Goal: Browse casually: Explore the website without a specific task or goal

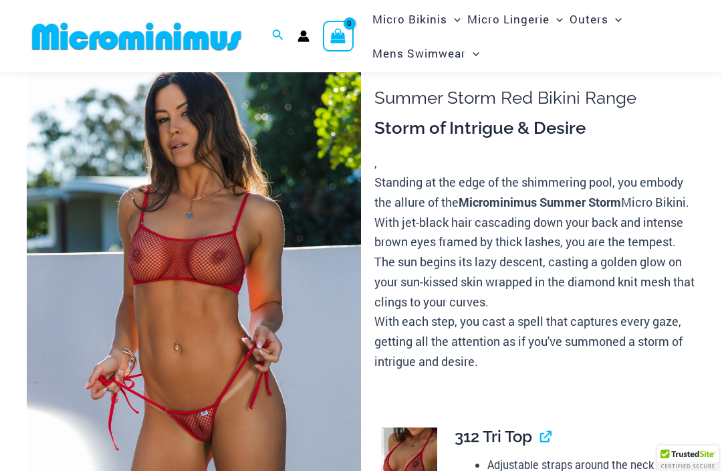
scroll to position [88, 0]
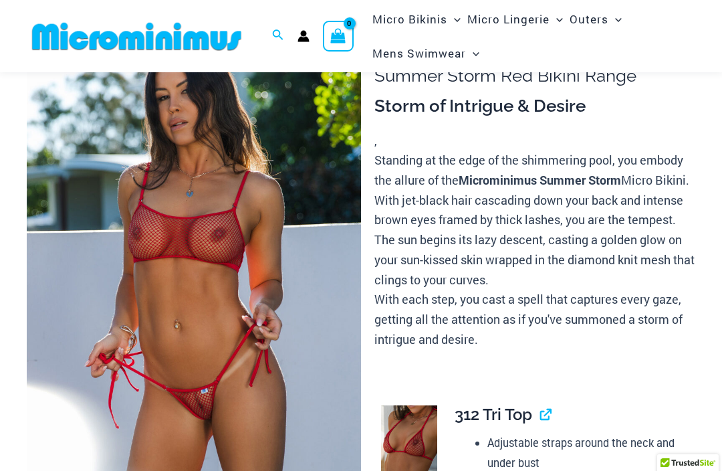
click at [171, 344] on img at bounding box center [194, 274] width 334 height 501
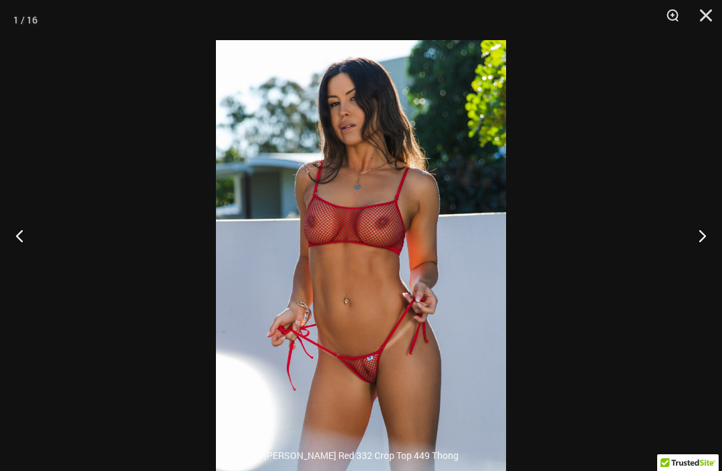
click at [700, 256] on button "Next" at bounding box center [697, 235] width 50 height 67
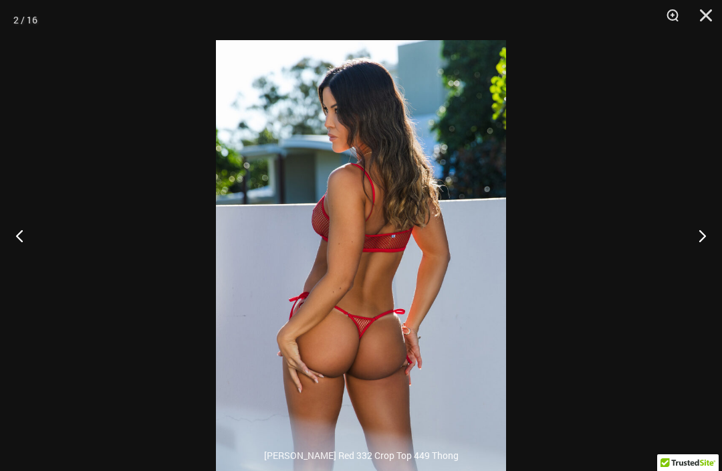
click at [697, 255] on button "Next" at bounding box center [697, 235] width 50 height 67
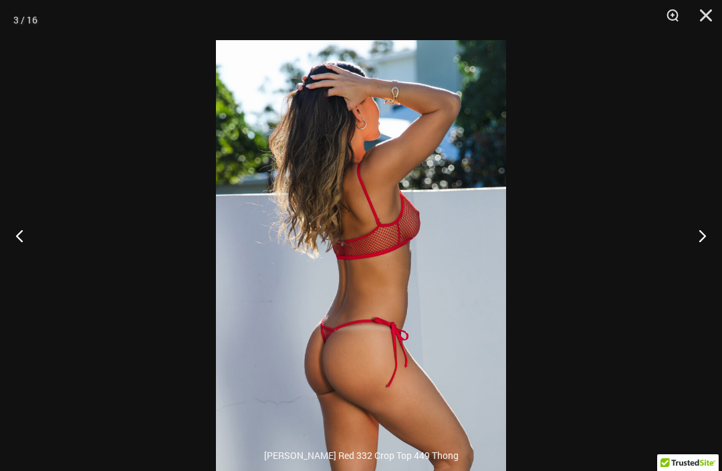
click at [695, 264] on button "Next" at bounding box center [697, 235] width 50 height 67
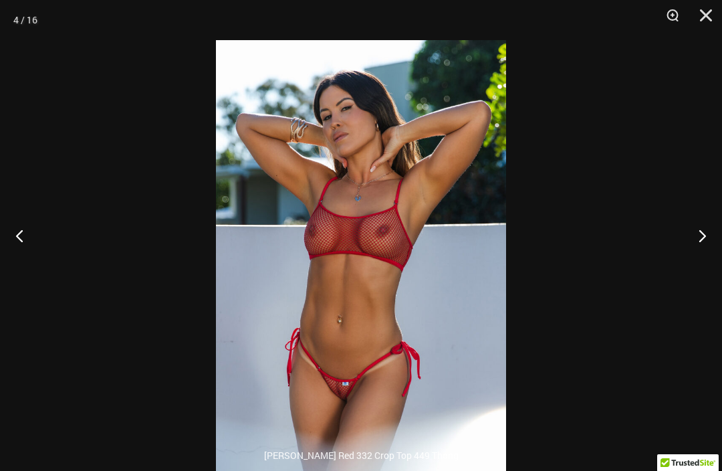
click at [11, 259] on button "Previous" at bounding box center [25, 235] width 50 height 67
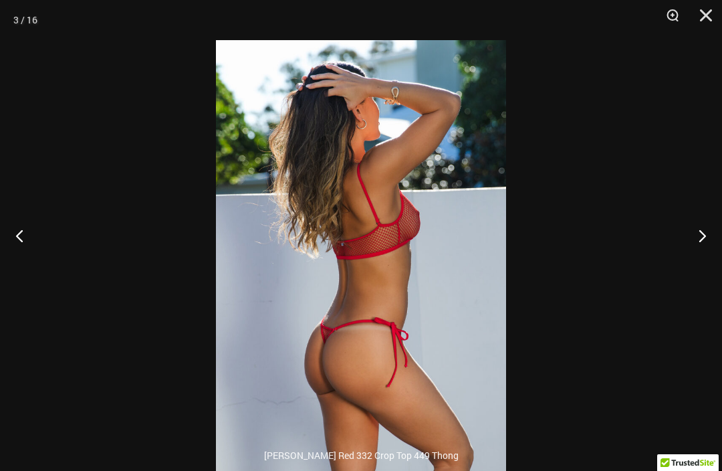
click at [694, 260] on button "Next" at bounding box center [697, 235] width 50 height 67
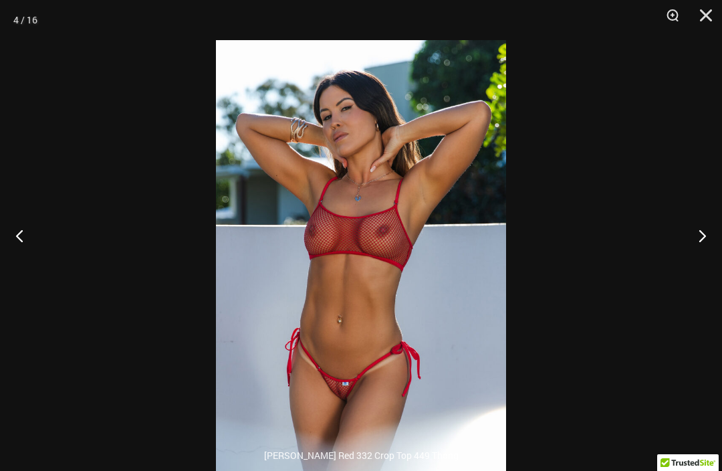
click at [693, 259] on button "Next" at bounding box center [697, 235] width 50 height 67
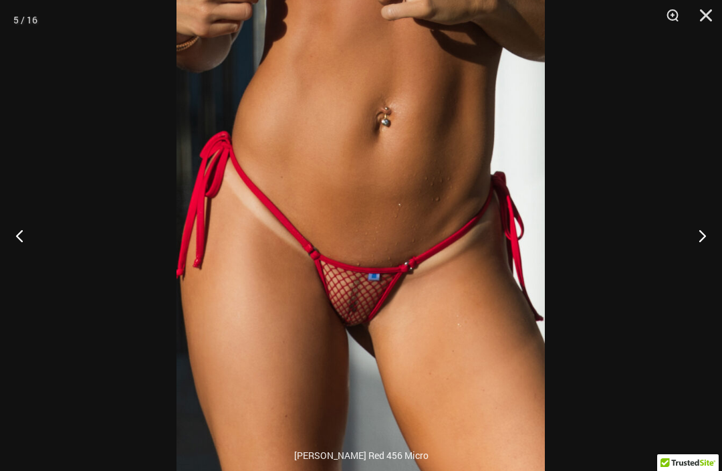
click at [693, 256] on button "Next" at bounding box center [697, 235] width 50 height 67
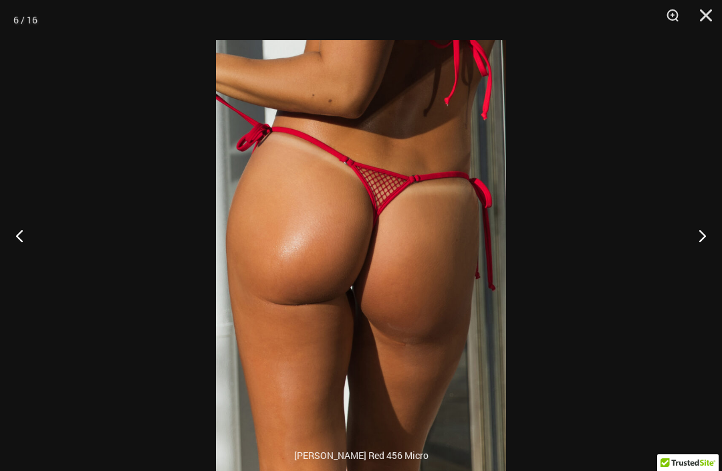
click at [689, 260] on button "Next" at bounding box center [697, 235] width 50 height 67
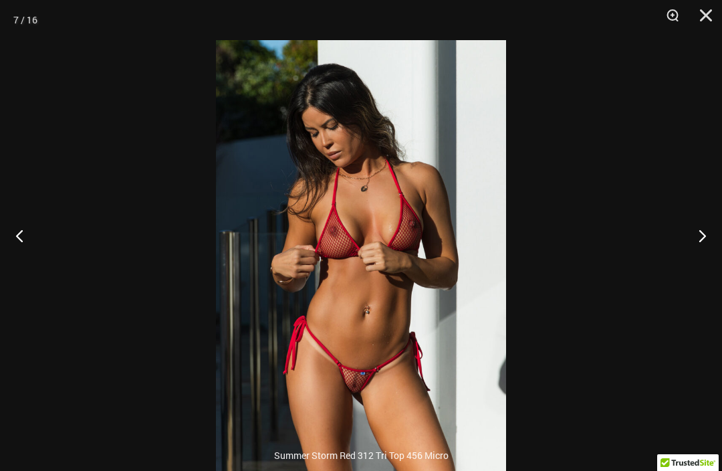
click at [690, 259] on button "Next" at bounding box center [697, 235] width 50 height 67
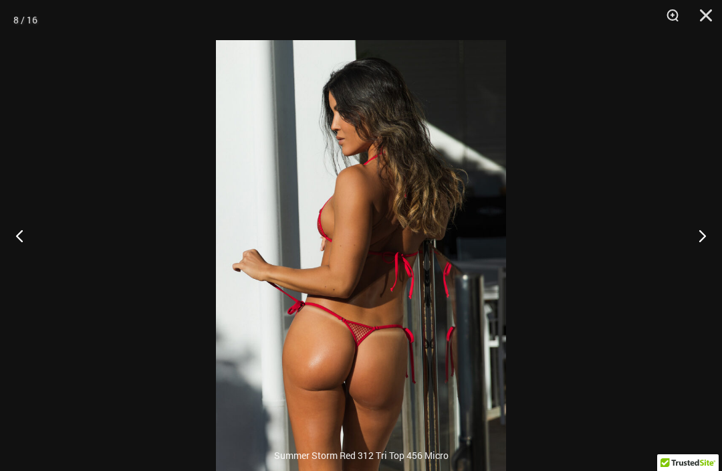
click at [691, 260] on button "Next" at bounding box center [697, 235] width 50 height 67
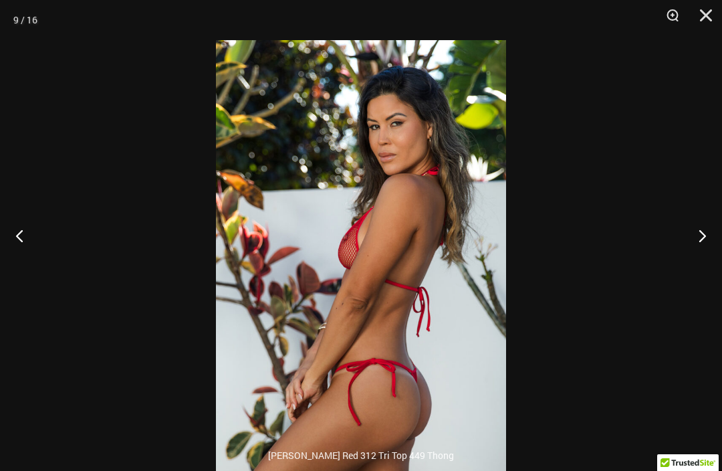
click at [692, 261] on button "Next" at bounding box center [697, 235] width 50 height 67
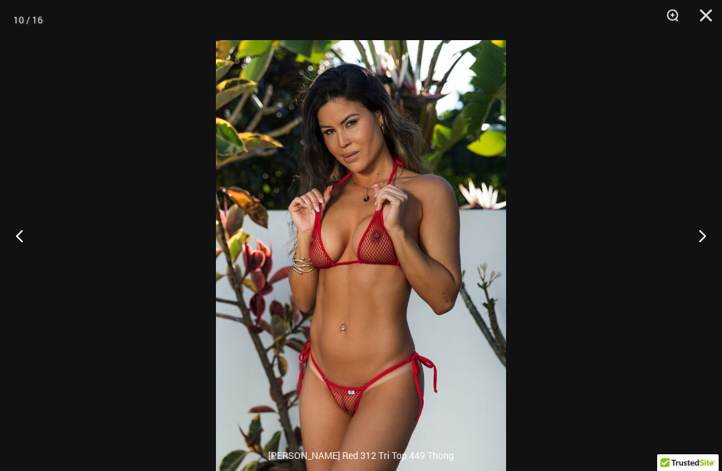
click at [692, 260] on button "Next" at bounding box center [697, 235] width 50 height 67
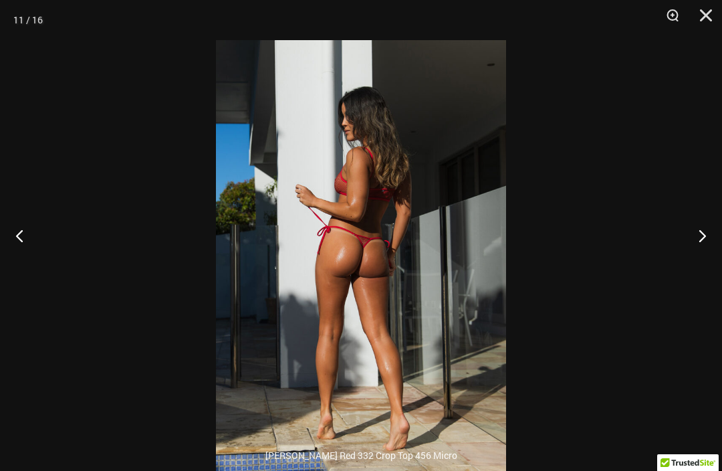
click at [691, 259] on button "Next" at bounding box center [697, 235] width 50 height 67
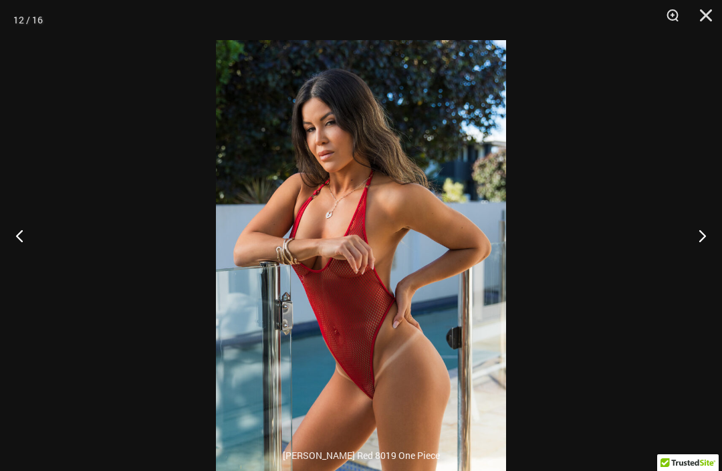
click at [691, 261] on button "Next" at bounding box center [697, 235] width 50 height 67
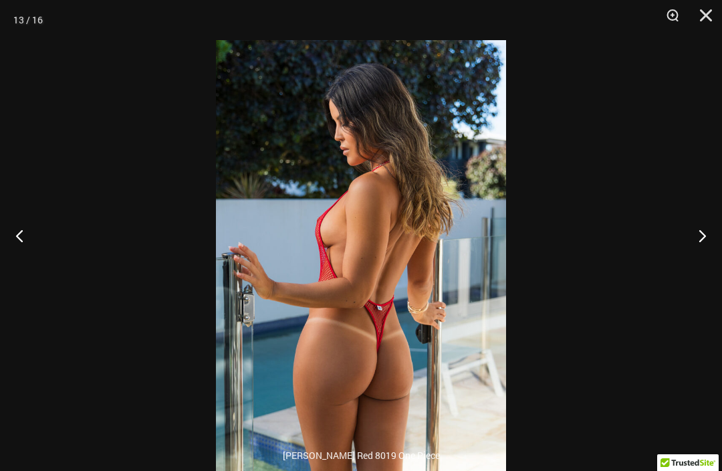
click at [691, 260] on button "Next" at bounding box center [697, 235] width 50 height 67
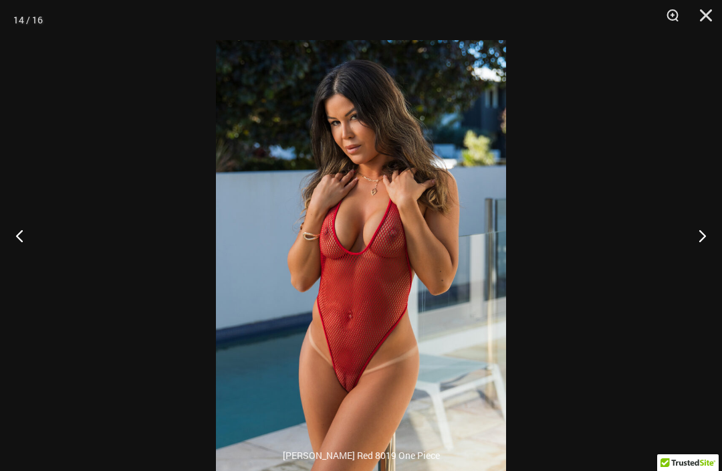
click at [692, 263] on button "Next" at bounding box center [697, 235] width 50 height 67
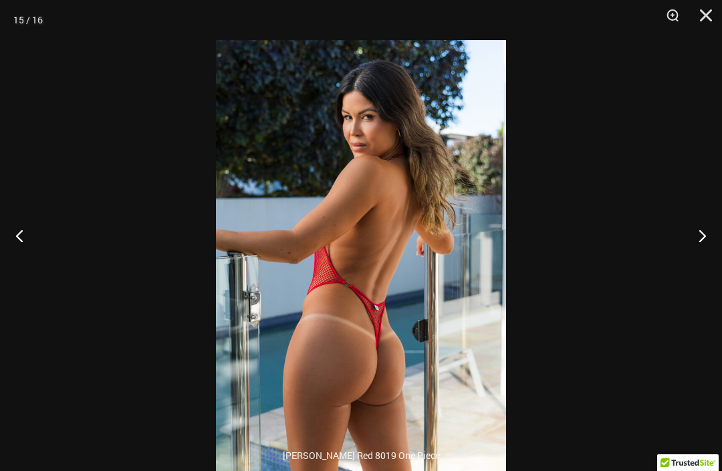
click at [693, 263] on button "Next" at bounding box center [697, 235] width 50 height 67
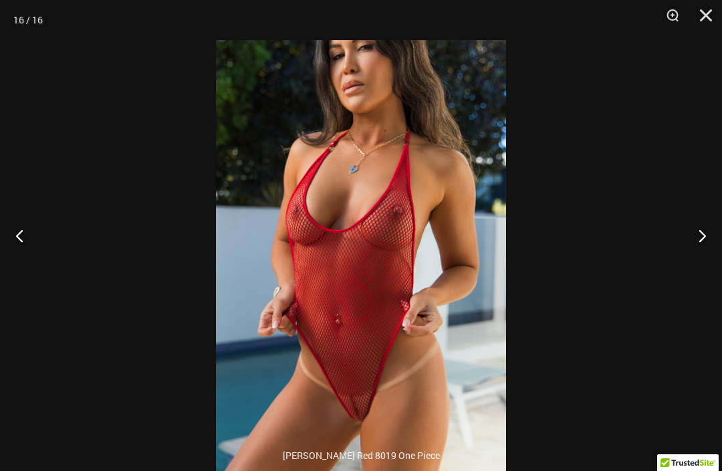
click at [693, 255] on button "Next" at bounding box center [697, 235] width 50 height 67
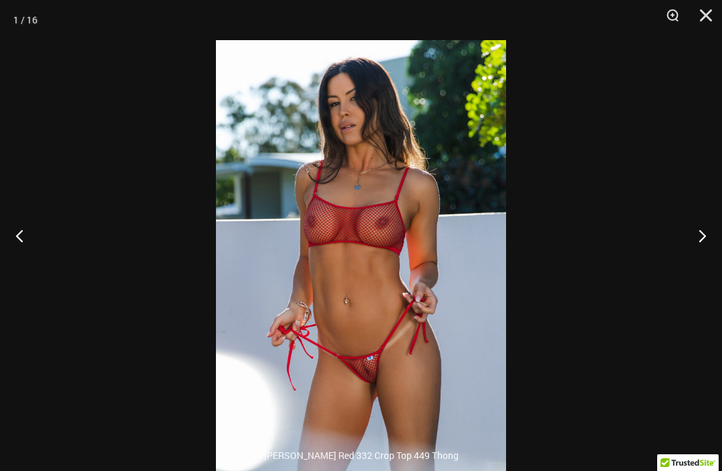
click at [692, 258] on button "Next" at bounding box center [697, 235] width 50 height 67
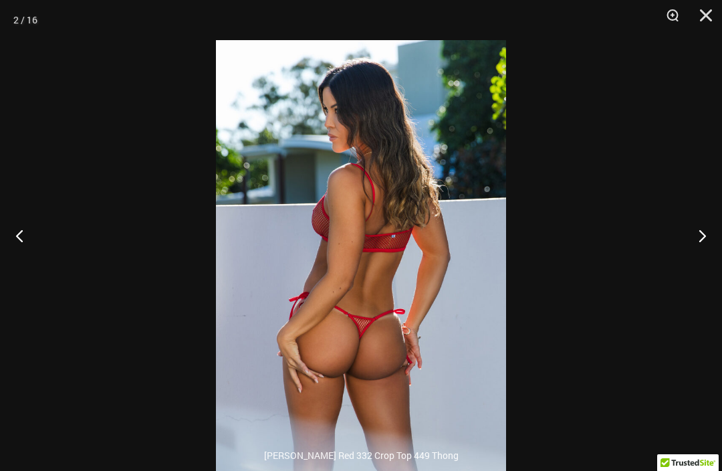
click at [692, 256] on button "Next" at bounding box center [697, 235] width 50 height 67
